Goal: Information Seeking & Learning: Find specific fact

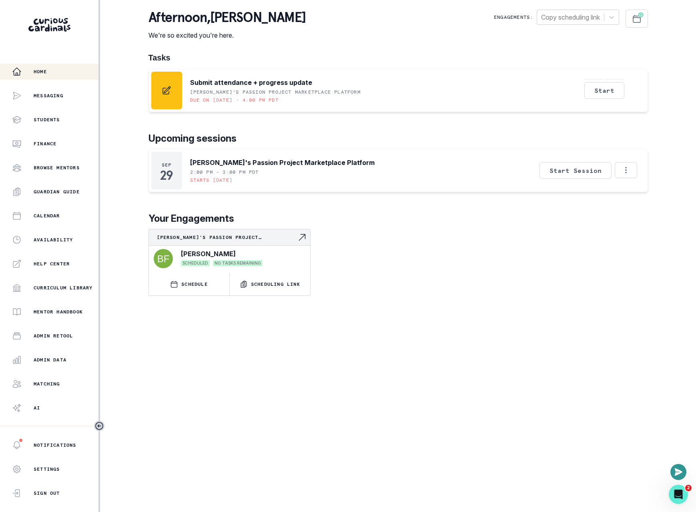
click at [546, 224] on p "Your Engagements" at bounding box center [399, 218] width 500 height 14
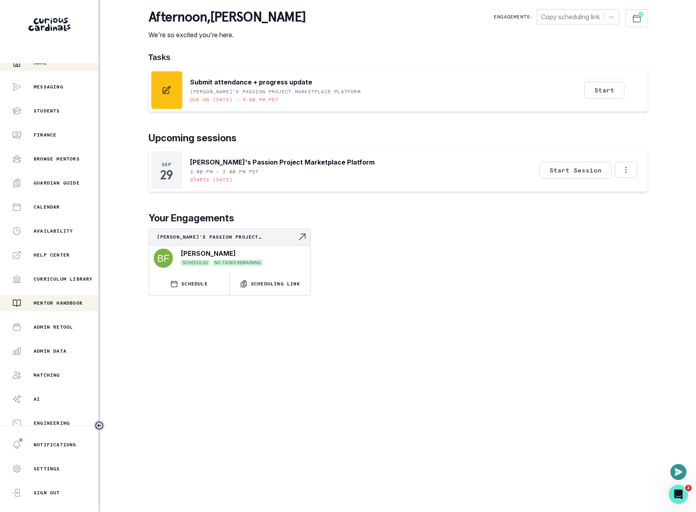
scroll to position [9, 0]
click at [61, 347] on div "Admin Data" at bounding box center [55, 350] width 86 height 10
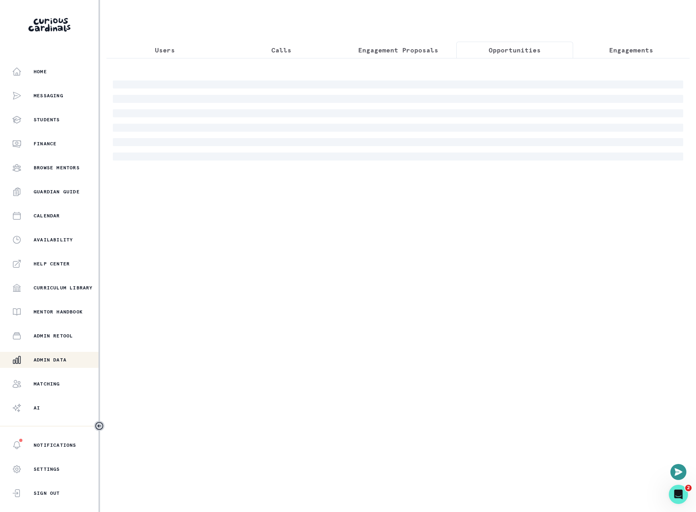
click at [513, 57] on button "Opportunities" at bounding box center [514, 50] width 116 height 17
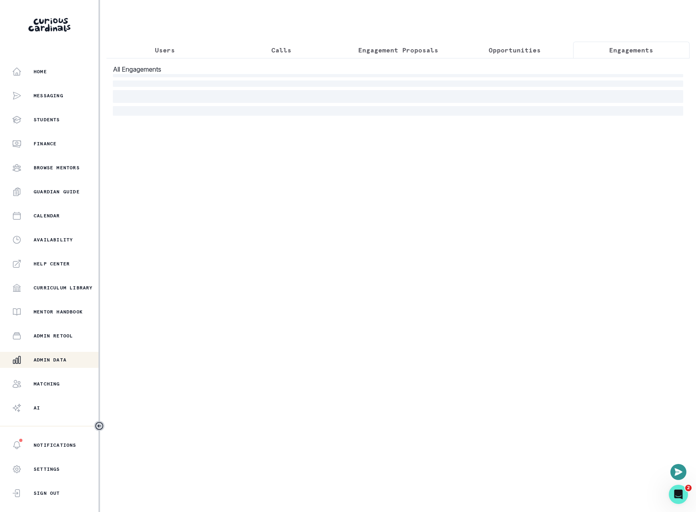
click at [584, 54] on button "Engagements" at bounding box center [631, 50] width 116 height 17
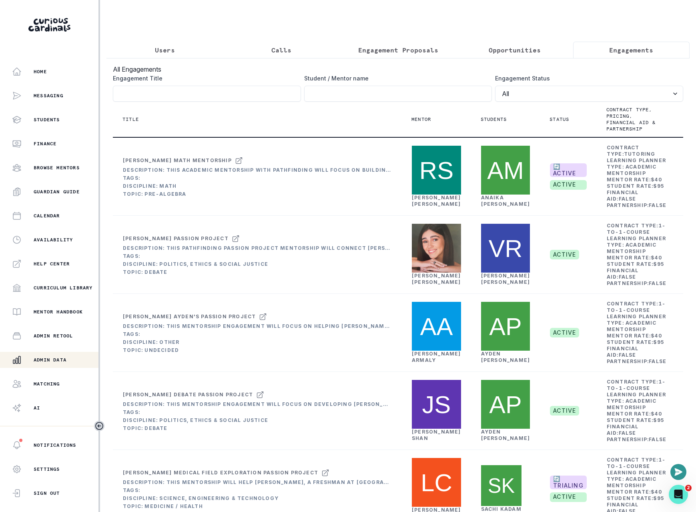
click at [170, 54] on p "Users" at bounding box center [165, 50] width 20 height 10
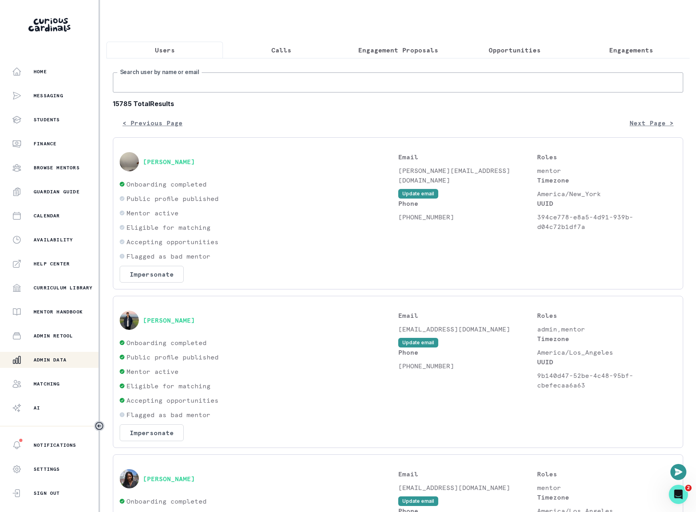
click at [175, 91] on input "Search user by name or email" at bounding box center [398, 82] width 570 height 20
paste input "[EMAIL_ADDRESS][DOMAIN_NAME]"
type input "[EMAIL_ADDRESS][DOMAIN_NAME]"
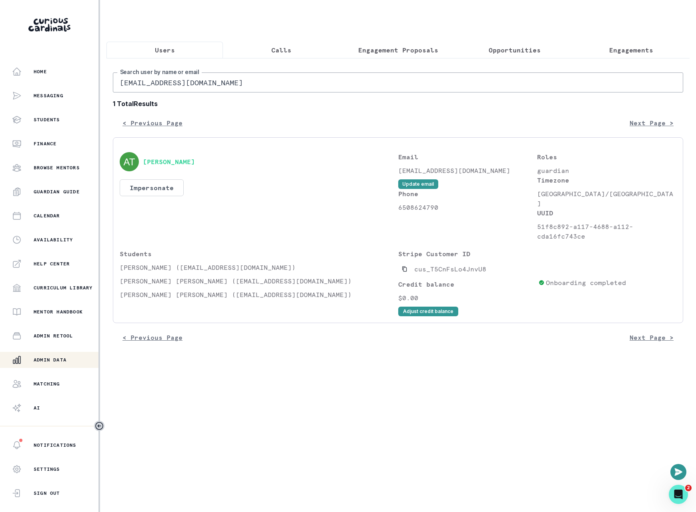
click at [129, 279] on p "[PERSON_NAME] [PERSON_NAME] ([EMAIL_ADDRESS][DOMAIN_NAME])" at bounding box center [259, 281] width 279 height 10
copy p "Kiara"
click at [457, 51] on button "Opportunities" at bounding box center [514, 50] width 116 height 17
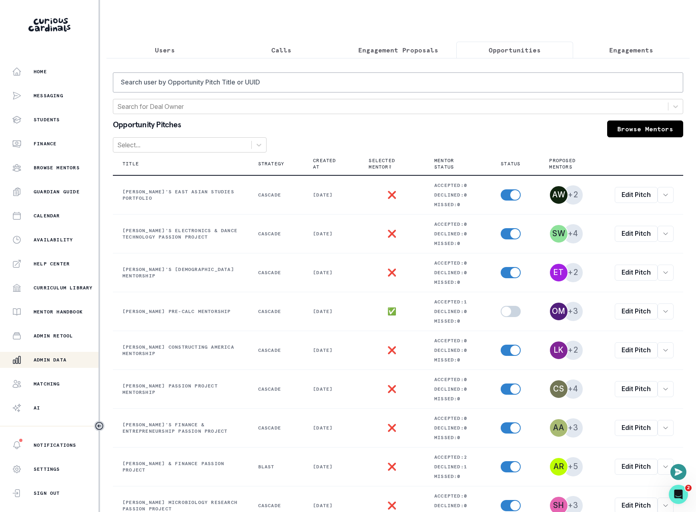
click at [397, 30] on div "Users Calls Engagement Proposals Opportunities Engagements Search user by Oppor…" at bounding box center [397, 299] width 583 height 599
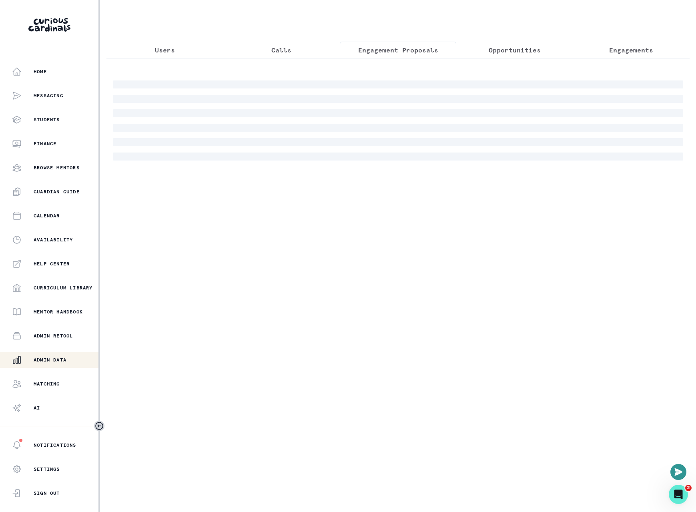
drag, startPoint x: 401, startPoint y: 48, endPoint x: 399, endPoint y: 62, distance: 14.9
click at [401, 48] on p "Engagement Proposals" at bounding box center [398, 50] width 80 height 10
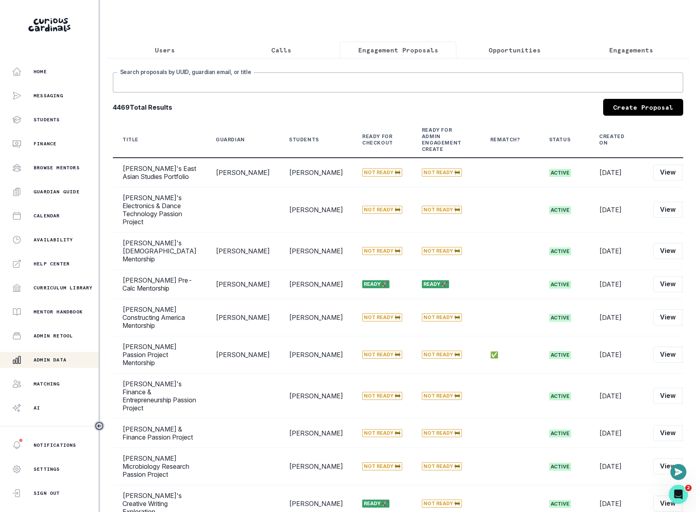
click at [377, 92] on input "Search proposals by UUID, guardian email, or title" at bounding box center [398, 82] width 570 height 20
paste input "Kiara"
type input "Kiara"
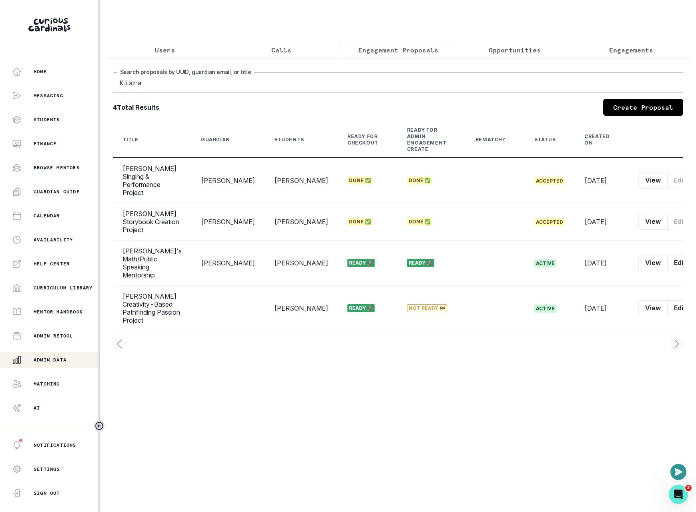
click at [397, 444] on main "Users Calls Engagement Proposals Opportunities Engagements Kiara Search proposa…" at bounding box center [398, 256] width 596 height 512
click at [392, 418] on main "Users Calls Engagement Proposals Opportunities Engagements Kiara Search proposa…" at bounding box center [398, 256] width 596 height 512
click at [393, 406] on main "Users Calls Engagement Proposals Opportunities Engagements Kiara Search proposa…" at bounding box center [398, 256] width 596 height 512
drag, startPoint x: 496, startPoint y: 395, endPoint x: 502, endPoint y: 385, distance: 11.8
click at [496, 395] on main "Users Calls Engagement Proposals Opportunities Engagements Kiara Search proposa…" at bounding box center [398, 256] width 596 height 512
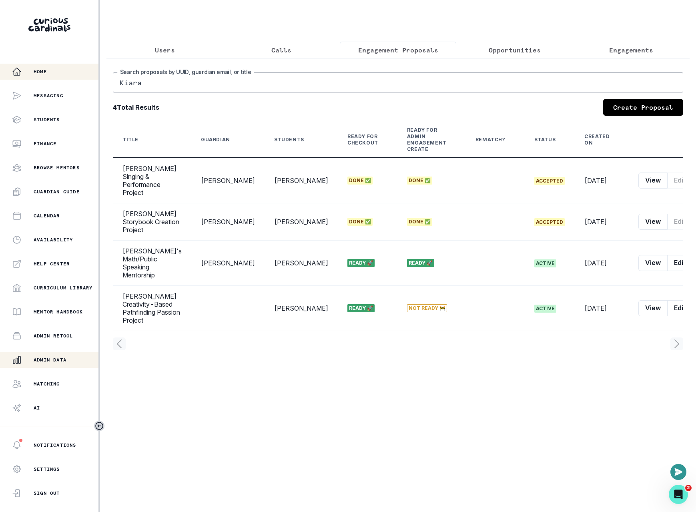
click at [77, 70] on div "Home" at bounding box center [55, 72] width 86 height 10
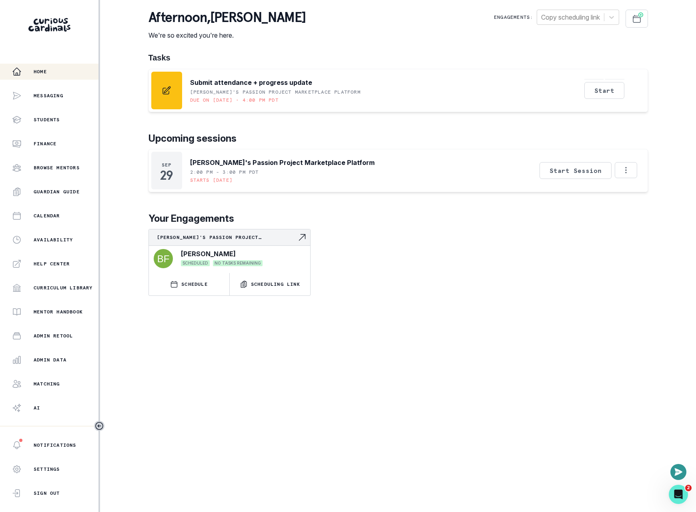
click at [430, 253] on div "[PERSON_NAME]'s Passion Project Marketplace Platform [PERSON_NAME] SCHEDULED NO…" at bounding box center [399, 262] width 500 height 67
drag, startPoint x: 474, startPoint y: 273, endPoint x: 424, endPoint y: 253, distance: 53.5
click at [474, 273] on div "[PERSON_NAME]'s Passion Project Marketplace Platform [PERSON_NAME] SCHEDULED NO…" at bounding box center [399, 262] width 500 height 67
click at [398, 289] on div "[PERSON_NAME]'s Passion Project Marketplace Platform [PERSON_NAME] SCHEDULED NO…" at bounding box center [399, 262] width 500 height 67
click at [413, 274] on div "[PERSON_NAME]'s Passion Project Marketplace Platform [PERSON_NAME] SCHEDULED NO…" at bounding box center [399, 262] width 500 height 67
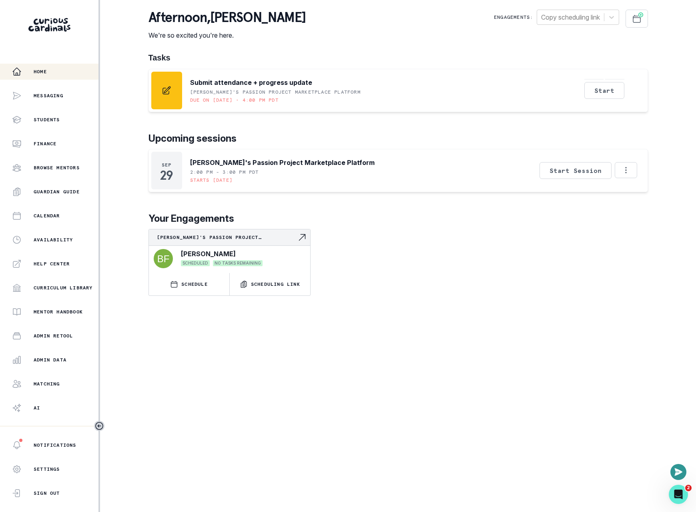
click at [410, 275] on div "[PERSON_NAME]'s Passion Project Marketplace Platform [PERSON_NAME] SCHEDULED NO…" at bounding box center [399, 262] width 500 height 67
